Goal: Transaction & Acquisition: Purchase product/service

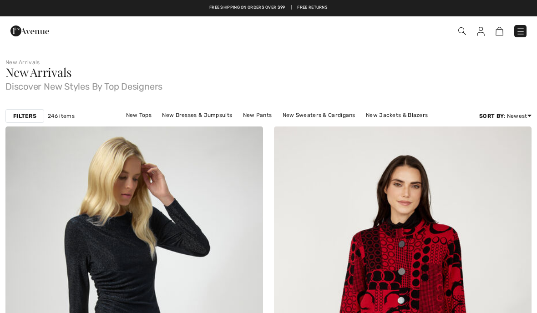
click at [124, 121] on link "New Tops" at bounding box center [139, 115] width 35 height 12
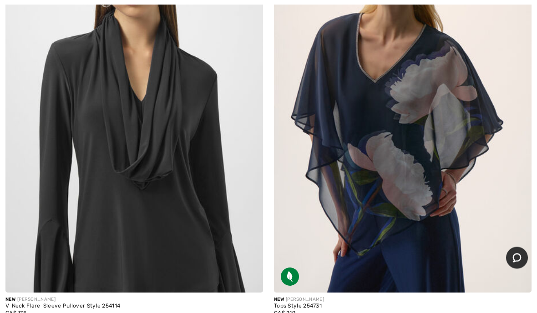
scroll to position [6409, 0]
click at [122, 173] on img at bounding box center [134, 99] width 258 height 386
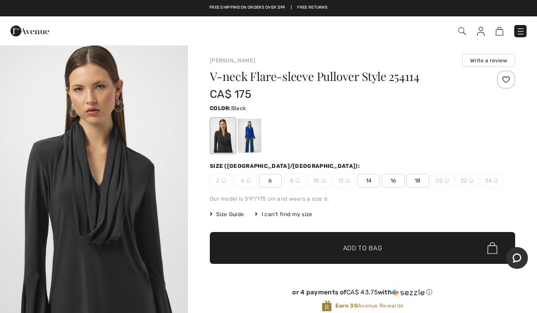
scroll to position [5, 0]
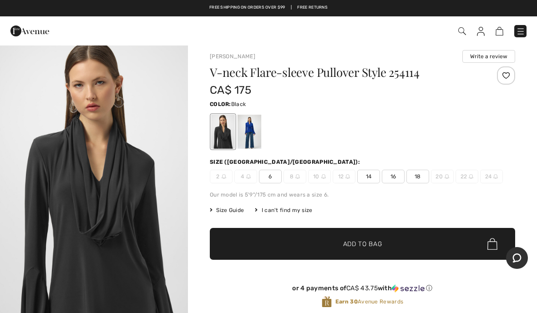
click at [257, 146] on div at bounding box center [250, 132] width 24 height 34
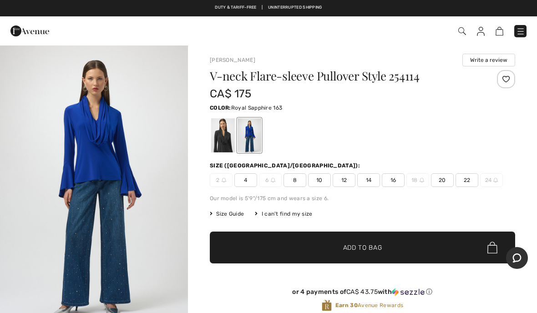
scroll to position [0, 0]
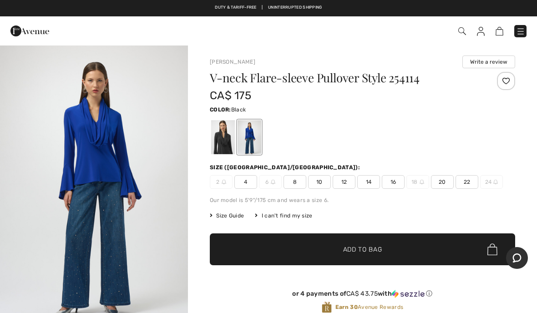
click at [224, 152] on div at bounding box center [223, 137] width 24 height 34
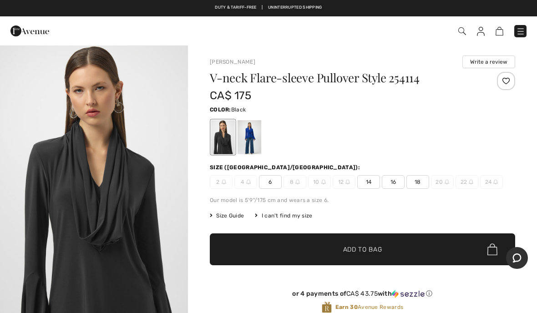
click at [372, 186] on span "14" at bounding box center [368, 182] width 23 height 14
click at [418, 261] on span "✔ Added to Bag Add to Bag" at bounding box center [362, 250] width 305 height 32
click at [395, 179] on span "16" at bounding box center [393, 182] width 23 height 14
click at [398, 256] on span "✔ Added to Bag Add to Bag" at bounding box center [362, 250] width 305 height 32
click at [498, 32] on img at bounding box center [494, 31] width 8 height 9
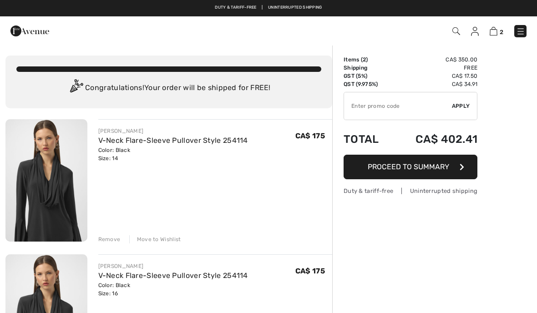
click at [499, 41] on div "2 Checkout 2 An item has been added to your Shopping Bag. Checkout" at bounding box center [268, 30] width 537 height 29
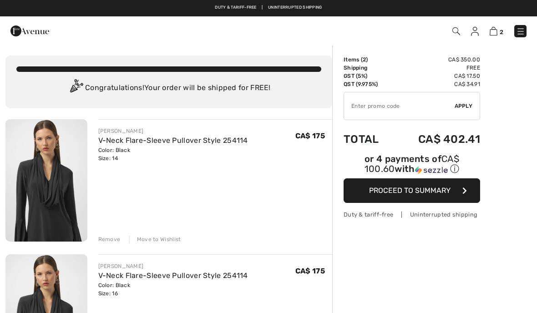
click at [111, 242] on div "Remove" at bounding box center [109, 239] width 22 height 8
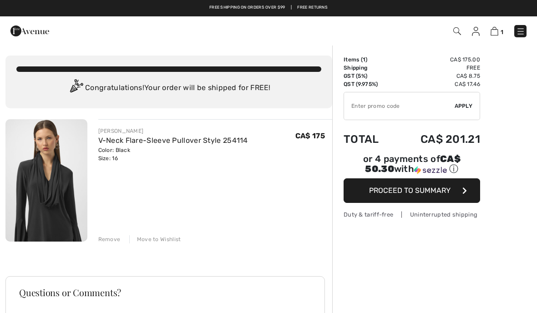
click at [478, 194] on button "Proceed to Summary" at bounding box center [412, 190] width 137 height 25
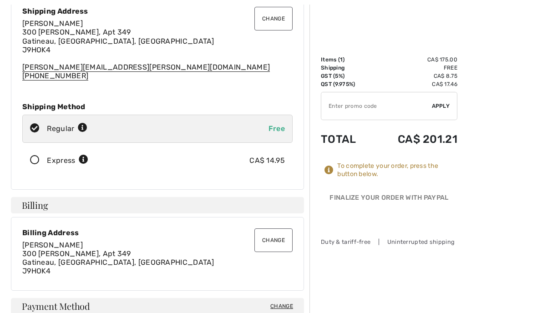
scroll to position [115, 0]
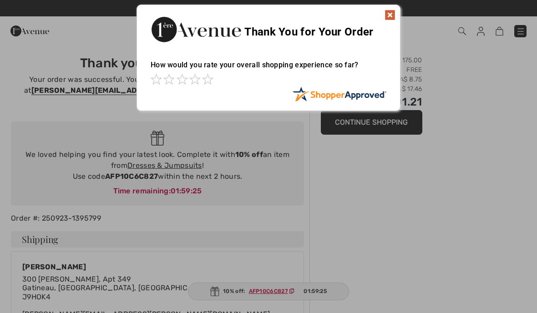
click at [395, 254] on div at bounding box center [268, 156] width 537 height 313
click at [412, 229] on div at bounding box center [268, 156] width 537 height 313
click at [313, 295] on div at bounding box center [268, 156] width 537 height 313
click at [274, 298] on div at bounding box center [268, 156] width 537 height 313
click at [279, 298] on div at bounding box center [268, 156] width 537 height 313
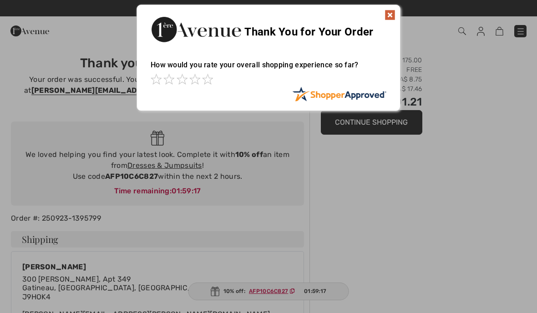
click at [373, 242] on div at bounding box center [268, 156] width 537 height 313
click at [385, 35] on div "Thank You for Your Order" at bounding box center [268, 28] width 263 height 46
click at [390, 25] on div "Thank You for Your Order" at bounding box center [268, 28] width 263 height 46
click at [390, 19] on img at bounding box center [390, 15] width 11 height 11
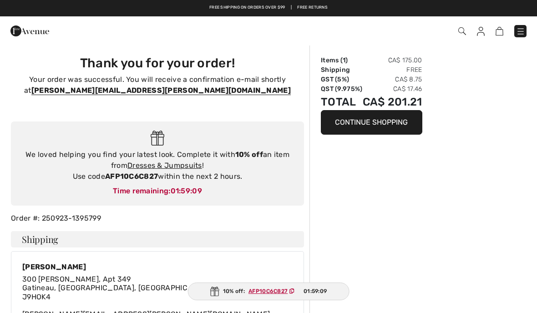
click at [285, 297] on div "10% off: AFP10C6C827 01:59:09" at bounding box center [269, 292] width 162 height 18
click at [378, 133] on button "Continue Shopping" at bounding box center [372, 122] width 102 height 25
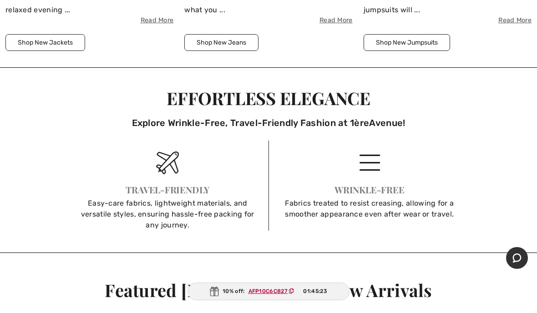
scroll to position [1280, 0]
